Goal: Information Seeking & Learning: Learn about a topic

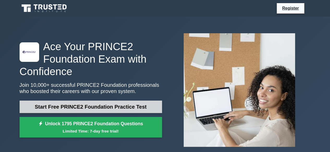
drag, startPoint x: 80, startPoint y: 110, endPoint x: 109, endPoint y: 109, distance: 29.2
click at [80, 110] on link "Start Free PRINCE2 Foundation Practice Test" at bounding box center [91, 107] width 142 height 13
click at [91, 109] on link "Start Free PRINCE2 Foundation Practice Test" at bounding box center [91, 107] width 142 height 13
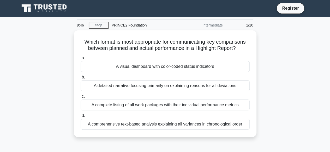
click at [127, 24] on div "PRINCE2 Foundation" at bounding box center [144, 25] width 72 height 10
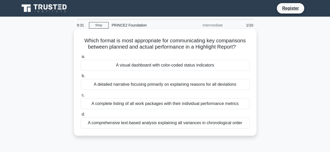
click at [123, 65] on div "A visual dashboard with color-coded status indicators" at bounding box center [165, 65] width 169 height 11
click at [81, 59] on input "a. A visual dashboard with color-coded status indicators" at bounding box center [81, 56] width 0 height 3
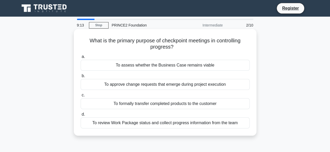
click at [174, 63] on div "To assess whether the Business Case remains viable" at bounding box center [165, 65] width 169 height 11
click at [81, 59] on input "a. To assess whether the Business Case remains viable" at bounding box center [81, 56] width 0 height 3
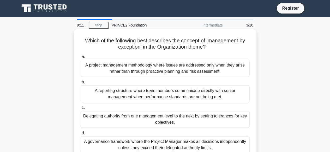
click at [175, 71] on div "A project management methodology where issues are addressed only when they aris…" at bounding box center [165, 68] width 169 height 17
click at [81, 59] on input "a. A project management methodology where issues are addressed only when they a…" at bounding box center [81, 56] width 0 height 3
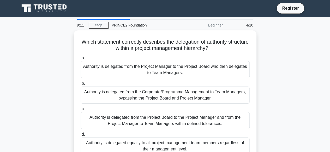
click at [175, 71] on div "Authority is delegated from the Project Manager to the Project Board who then d…" at bounding box center [165, 69] width 169 height 17
click at [81, 60] on input "a. Authority is delegated from the Project Manager to the Project Board who the…" at bounding box center [81, 58] width 0 height 3
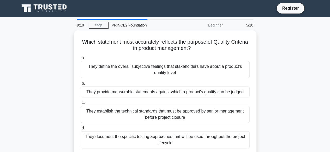
click at [175, 71] on div "They define the overall subjective feelings that stakeholders have about a prod…" at bounding box center [165, 69] width 169 height 17
click at [81, 60] on input "a. They define the overall subjective feelings that stakeholders have about a p…" at bounding box center [81, 58] width 0 height 3
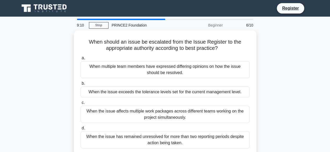
click at [175, 71] on div "When multiple team members have expressed differing opinions on how the issue s…" at bounding box center [165, 69] width 169 height 17
click at [81, 60] on input "a. When multiple team members have expressed differing opinions on how the issu…" at bounding box center [81, 58] width 0 height 3
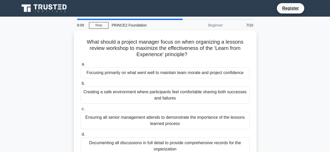
click at [175, 71] on div "Focusing primarily on what went well to maintain team morale and project confid…" at bounding box center [165, 73] width 169 height 11
click at [81, 66] on input "a. Focusing primarily on what went well to maintain team morale and project con…" at bounding box center [81, 64] width 0 height 3
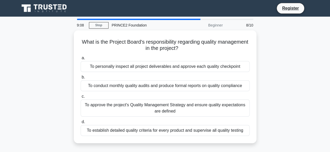
click at [175, 71] on div "a. To personally inspect all project deliverables and approve each quality chec…" at bounding box center [164, 95] width 175 height 83
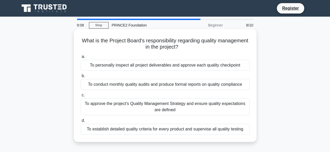
click at [175, 66] on div "To personally inspect all project deliverables and approve each quality checkpo…" at bounding box center [165, 65] width 169 height 11
click at [81, 59] on input "a. To personally inspect all project deliverables and approve each quality chec…" at bounding box center [81, 56] width 0 height 3
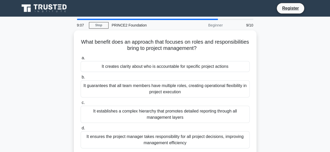
click at [175, 66] on div "It creates clarity about who is accountable for specific project actions" at bounding box center [165, 66] width 169 height 11
click at [81, 60] on input "a. It creates clarity about who is accountable for specific project actions" at bounding box center [81, 58] width 0 height 3
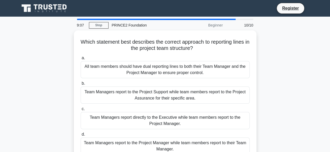
click at [175, 66] on div "All team members should have dual reporting lines to both their Team Manager an…" at bounding box center [165, 69] width 169 height 17
click at [81, 60] on input "a. All team members should have dual reporting lines to both their Team Manager…" at bounding box center [81, 58] width 0 height 3
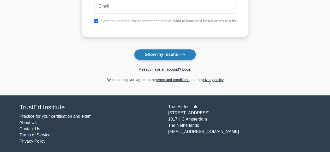
click at [169, 57] on button "Show my results" at bounding box center [165, 54] width 62 height 11
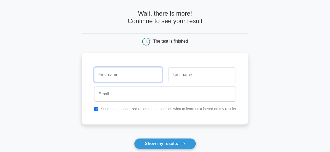
scroll to position [19, 0]
click at [129, 73] on input "text" at bounding box center [128, 75] width 68 height 15
type input "Виолета"
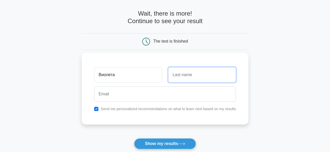
click at [188, 77] on input "text" at bounding box center [202, 75] width 68 height 15
type input "Якимова"
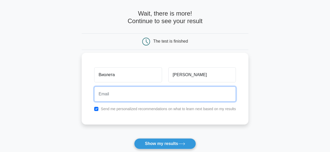
click at [129, 94] on input "email" at bounding box center [165, 94] width 142 height 15
type input "violetak@abv.bg"
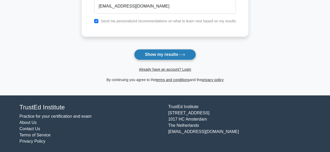
click at [162, 57] on button "Show my results" at bounding box center [165, 54] width 62 height 11
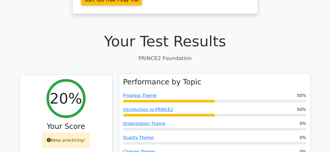
scroll to position [156, 0]
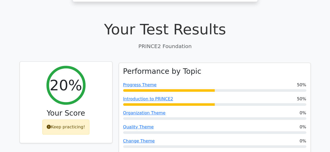
click at [64, 76] on div "20%" at bounding box center [65, 85] width 39 height 39
click at [64, 120] on div "Keep practicing!" at bounding box center [65, 127] width 47 height 15
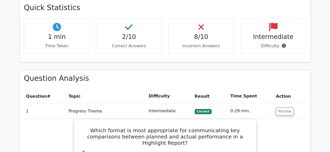
scroll to position [287, 0]
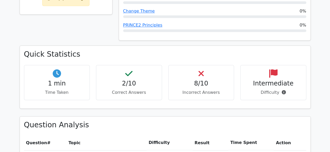
click at [54, 68] on div "1 min Time Taken" at bounding box center [57, 82] width 66 height 35
click at [58, 90] on p "Time Taken" at bounding box center [56, 93] width 57 height 6
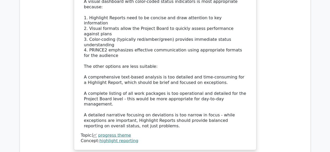
scroll to position [626, 0]
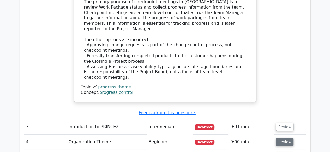
scroll to position [912, 0]
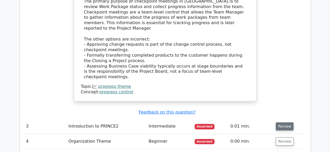
click at [282, 123] on button "Review" at bounding box center [285, 127] width 18 height 8
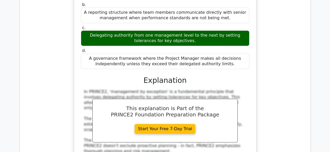
scroll to position [1173, 0]
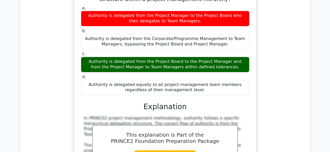
scroll to position [1460, 0]
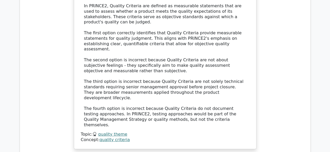
scroll to position [1772, 0]
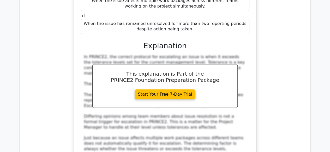
scroll to position [2033, 0]
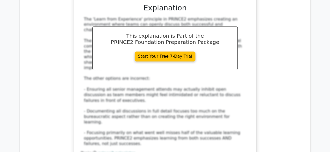
scroll to position [2346, 0]
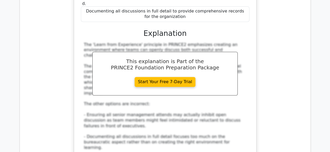
drag, startPoint x: 281, startPoint y: 68, endPoint x: 281, endPoint y: 72, distance: 4.4
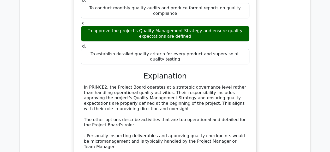
scroll to position [2659, 0]
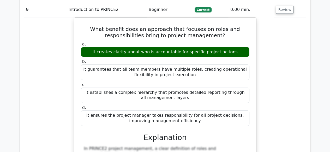
scroll to position [2867, 0]
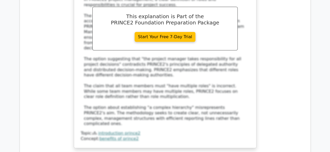
scroll to position [3076, 0]
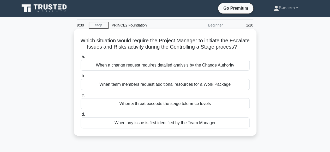
click at [162, 109] on div "When a threat exceeds the stage tolerance levels" at bounding box center [165, 104] width 169 height 11
click at [81, 97] on input "c. When a threat exceeds the stage tolerance levels" at bounding box center [81, 95] width 0 height 3
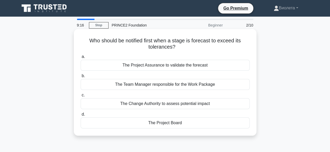
drag, startPoint x: 166, startPoint y: 79, endPoint x: 169, endPoint y: 81, distance: 3.1
click at [167, 79] on label "b. The Team Manager responsible for the Work Package" at bounding box center [165, 81] width 169 height 17
click at [174, 83] on div "The Team Manager responsible for the Work Package" at bounding box center [165, 84] width 169 height 11
click at [81, 78] on input "b. The Team Manager responsible for the Work Package" at bounding box center [81, 76] width 0 height 3
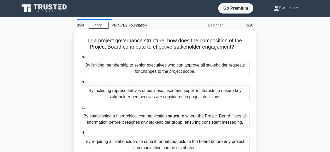
click at [113, 65] on div "By limiting membership to senior executives who can approve all stakeholder req…" at bounding box center [165, 68] width 169 height 17
click at [155, 72] on div "By limiting membership to senior executives who can approve all stakeholder req…" at bounding box center [165, 68] width 169 height 17
click at [81, 59] on input "a. By limiting membership to senior executives who can approve all stakeholder …" at bounding box center [81, 56] width 0 height 3
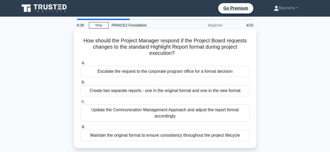
click at [191, 137] on div "Maintain the original format to ensure consistency throughout the project lifec…" at bounding box center [165, 135] width 169 height 11
click at [81, 129] on input "d. Maintain the original format to ensure consistency throughout the project li…" at bounding box center [81, 127] width 0 height 3
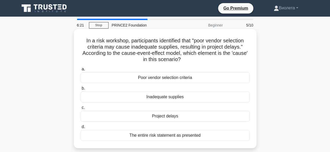
click at [165, 137] on div "The entire risk statement as presented" at bounding box center [165, 135] width 169 height 11
click at [81, 129] on input "d. The entire risk statement as presented" at bounding box center [81, 127] width 0 height 3
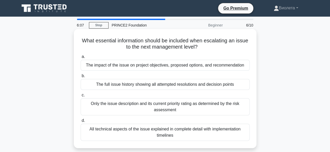
click at [134, 83] on div "The full issue history showing all attempted resolutions and decision points" at bounding box center [165, 84] width 169 height 11
click at [81, 78] on input "b. The full issue history showing all attempted resolutions and decision points" at bounding box center [81, 76] width 0 height 3
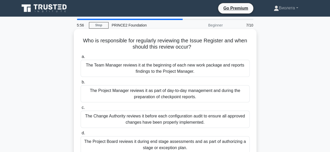
click at [177, 90] on div "The Project Manager reviews it as part of day-to-day management and during the …" at bounding box center [165, 93] width 169 height 17
click at [81, 84] on input "b. The Project Manager reviews it as part of day-to-day management and during t…" at bounding box center [81, 82] width 0 height 3
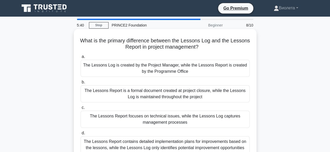
click at [172, 144] on div "The Lessons Report contains detailed implementation plans for improvements base…" at bounding box center [165, 145] width 169 height 17
click at [81, 135] on input "d. The Lessons Report contains detailed implementation plans for improvements b…" at bounding box center [81, 133] width 0 height 3
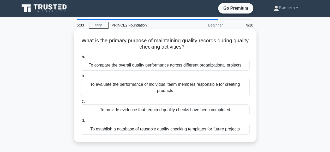
click at [158, 66] on div "To compare the overall quality performance across different organizational proj…" at bounding box center [165, 65] width 169 height 11
click at [81, 59] on input "a. To compare the overall quality performance across different organizational p…" at bounding box center [81, 56] width 0 height 3
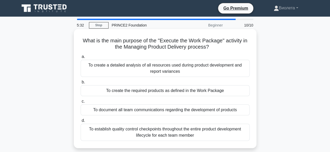
click at [166, 67] on div "To create a detailed analysis of all resources used during product development …" at bounding box center [165, 68] width 169 height 17
click at [81, 59] on input "a. To create a detailed analysis of all resources used during product developme…" at bounding box center [81, 56] width 0 height 3
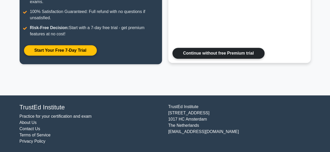
scroll to position [126, 0]
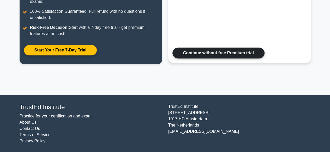
click at [220, 53] on link "Continue without free Premium trial" at bounding box center [218, 53] width 92 height 11
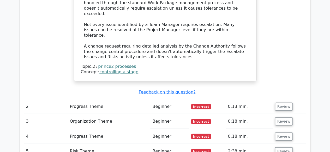
scroll to position [652, 0]
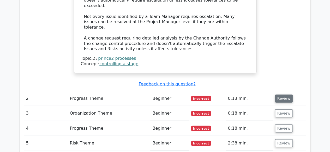
click at [276, 95] on button "Review" at bounding box center [284, 99] width 18 height 8
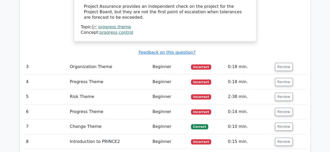
scroll to position [964, 0]
click at [285, 63] on button "Review" at bounding box center [284, 67] width 18 height 8
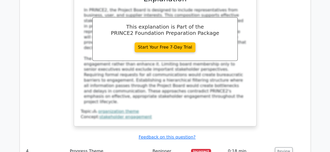
scroll to position [1199, 0]
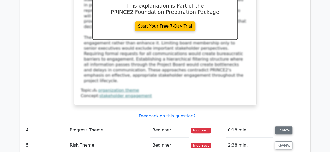
click at [284, 127] on button "Review" at bounding box center [284, 131] width 18 height 8
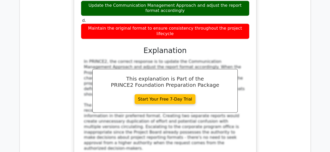
scroll to position [1460, 0]
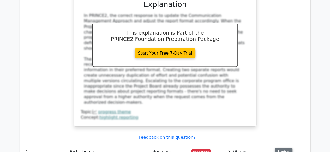
click at [279, 148] on button "Review" at bounding box center [284, 152] width 18 height 8
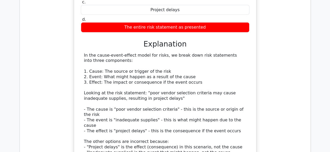
scroll to position [1746, 0]
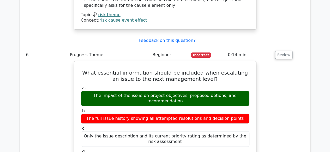
scroll to position [1929, 0]
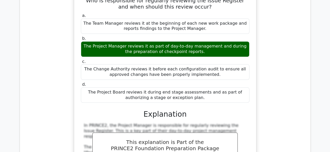
scroll to position [2242, 0]
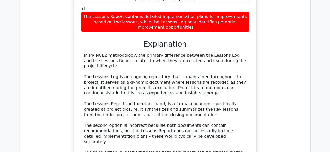
scroll to position [2580, 0]
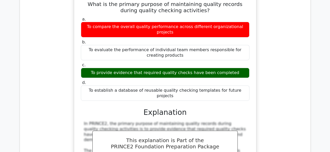
scroll to position [2893, 0]
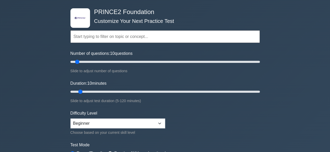
scroll to position [78, 0]
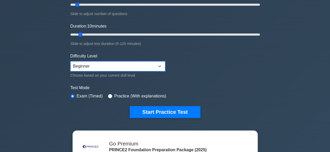
click at [144, 64] on select "Beginner Intermediate Expert" at bounding box center [117, 67] width 95 height 10
select select "intermediate"
click at [70, 62] on select "Beginner Intermediate Expert" at bounding box center [117, 67] width 95 height 10
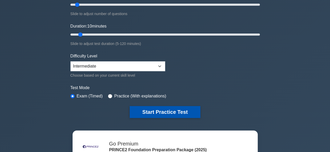
click at [173, 111] on button "Start Practice Test" at bounding box center [165, 112] width 70 height 12
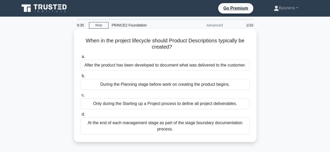
click at [125, 101] on div "Only during the Starting up a Project process to define all project deliverable…" at bounding box center [165, 104] width 169 height 11
click at [81, 97] on input "c. Only during the Starting up a Project process to define all project delivera…" at bounding box center [81, 95] width 0 height 3
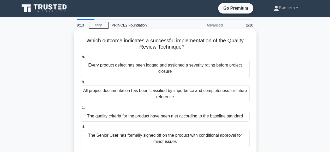
click at [149, 117] on div "The quality criteria for the product have been met according to the baseline st…" at bounding box center [165, 116] width 169 height 11
click at [81, 110] on input "c. The quality criteria for the product have been met according to the baseline…" at bounding box center [81, 107] width 0 height 3
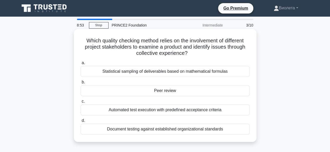
click at [161, 131] on div "Document testing against established organizational standards" at bounding box center [165, 129] width 169 height 11
click at [81, 123] on input "d. Document testing against established organizational standards" at bounding box center [81, 120] width 0 height 3
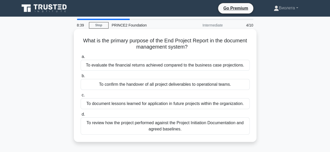
click at [140, 85] on div "To confirm the handover of all project deliverables to operational teams." at bounding box center [165, 84] width 169 height 11
click at [81, 78] on input "b. To confirm the handover of all project deliverables to operational teams." at bounding box center [81, 76] width 0 height 3
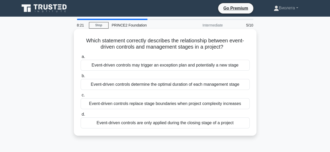
click at [194, 105] on div "Event-driven controls replace stage boundaries when project complexity increases" at bounding box center [165, 104] width 169 height 11
click at [81, 97] on input "c. Event-driven controls replace stage boundaries when project complexity incre…" at bounding box center [81, 95] width 0 height 3
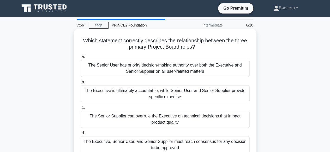
click at [168, 98] on div "The Executive is ultimately accountable, while Senior User and Senior Supplier …" at bounding box center [165, 93] width 169 height 17
click at [81, 84] on input "b. The Executive is ultimately accountable, while Senior User and Senior Suppli…" at bounding box center [81, 82] width 0 height 3
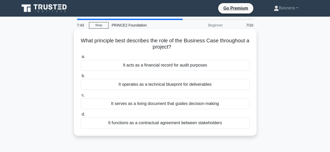
click at [206, 103] on div "It serves as a living document that guides decision-making" at bounding box center [165, 104] width 169 height 11
click at [81, 97] on input "c. It serves as a living document that guides decision-making" at bounding box center [81, 95] width 0 height 3
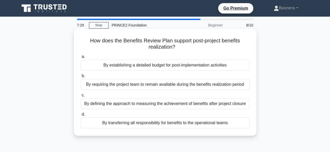
click at [171, 108] on div "By defining the approach to measuring the achievement of benefits after project…" at bounding box center [165, 104] width 169 height 11
click at [81, 97] on input "c. By defining the approach to measuring the achievement of benefits after proj…" at bounding box center [81, 95] width 0 height 3
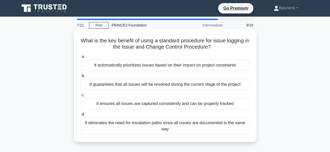
click at [155, 85] on div "It guarantees that all issues will be resolved during the current stage of the …" at bounding box center [165, 84] width 169 height 11
click at [81, 78] on input "b. It guarantees that all issues will be resolved during the current stage of t…" at bounding box center [81, 76] width 0 height 3
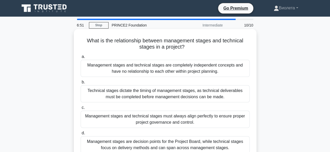
click at [153, 120] on div "Management stages and technical stages must always align perfectly to ensure pr…" at bounding box center [165, 119] width 169 height 17
click at [81, 110] on input "c. Management stages and technical stages must always align perfectly to ensure…" at bounding box center [81, 107] width 0 height 3
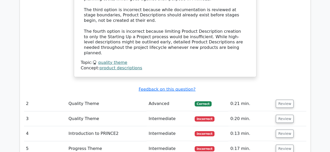
scroll to position [652, 0]
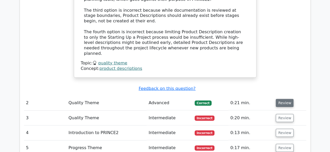
click at [279, 99] on button "Review" at bounding box center [285, 103] width 18 height 8
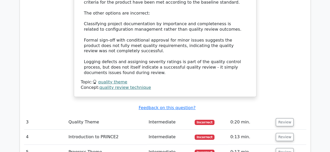
scroll to position [964, 0]
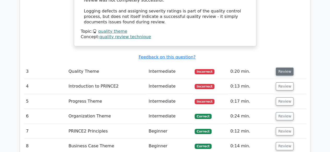
click at [283, 68] on button "Review" at bounding box center [285, 72] width 18 height 8
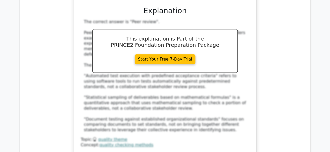
scroll to position [1173, 0]
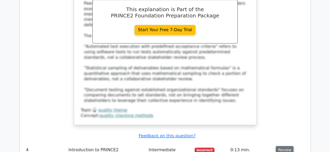
click at [285, 146] on button "Review" at bounding box center [285, 150] width 18 height 8
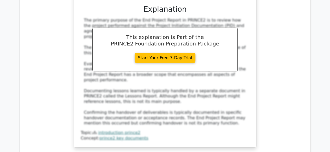
scroll to position [1486, 0]
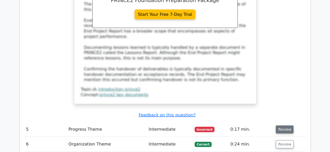
click at [287, 126] on button "Review" at bounding box center [285, 130] width 18 height 8
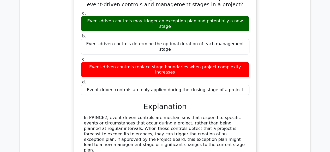
scroll to position [1720, 0]
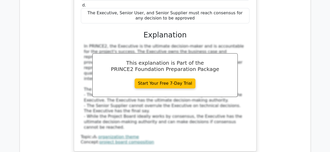
scroll to position [2033, 0]
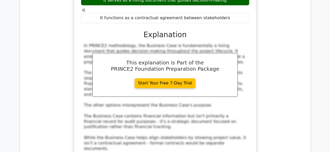
scroll to position [2320, 0]
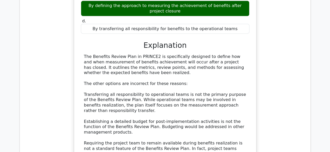
scroll to position [2633, 0]
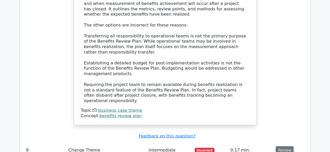
click at [281, 147] on button "Review" at bounding box center [285, 151] width 18 height 8
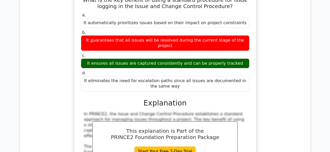
scroll to position [2867, 0]
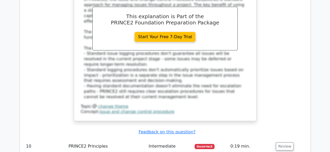
scroll to position [2919, 0]
